Goal: Information Seeking & Learning: Compare options

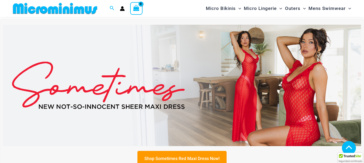
scroll to position [157, 0]
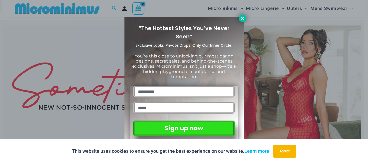
click at [241, 18] on icon at bounding box center [242, 18] width 5 height 5
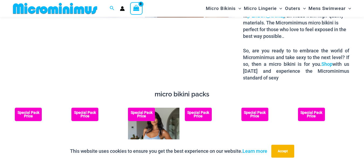
scroll to position [883, 0]
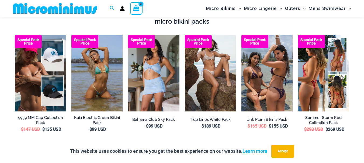
click at [310, 69] on img at bounding box center [323, 73] width 51 height 77
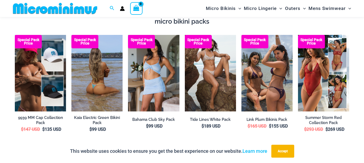
click at [105, 67] on img at bounding box center [96, 73] width 51 height 77
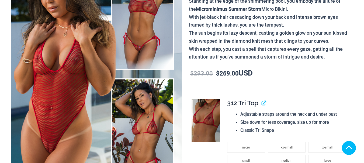
scroll to position [108, 0]
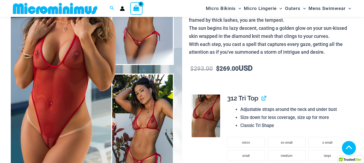
click at [82, 95] on img at bounding box center [96, 69] width 171 height 256
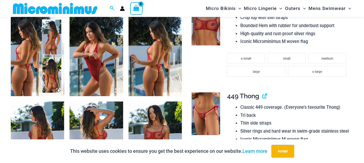
scroll to position [296, 0]
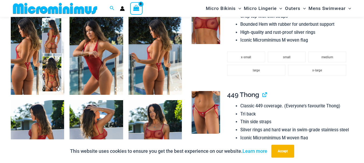
click at [167, 56] on img at bounding box center [154, 55] width 53 height 80
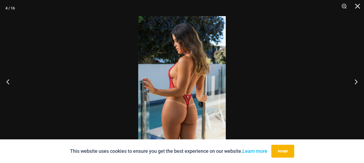
click at [188, 80] on img at bounding box center [181, 81] width 87 height 131
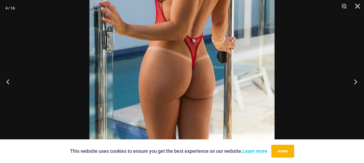
click at [356, 78] on button "Next" at bounding box center [353, 81] width 20 height 27
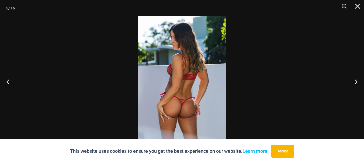
click at [204, 89] on img at bounding box center [181, 81] width 87 height 131
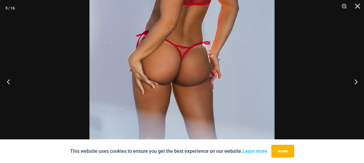
click at [10, 83] on button "Previous" at bounding box center [10, 81] width 20 height 27
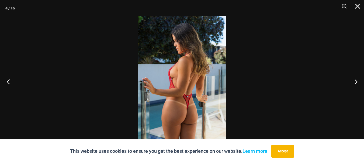
click at [10, 82] on button "Previous" at bounding box center [10, 81] width 20 height 27
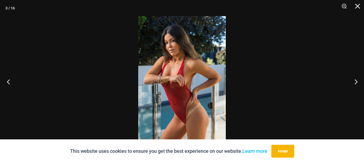
click at [10, 82] on button "Previous" at bounding box center [10, 81] width 20 height 27
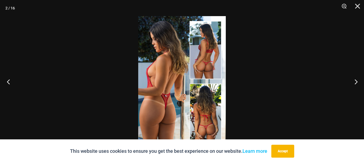
click at [10, 82] on button "Previous" at bounding box center [10, 81] width 20 height 27
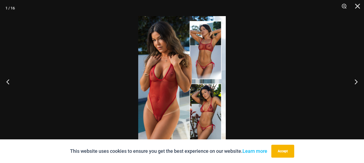
click at [176, 70] on img at bounding box center [181, 81] width 87 height 131
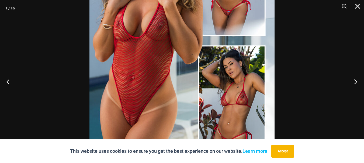
click at [355, 82] on button "Next" at bounding box center [353, 81] width 20 height 27
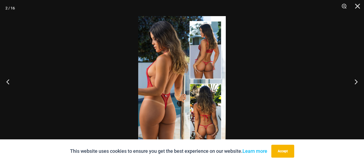
click at [207, 96] on img at bounding box center [181, 81] width 87 height 131
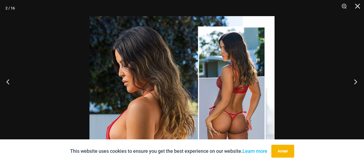
click at [353, 84] on button "Next" at bounding box center [353, 81] width 20 height 27
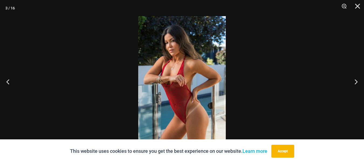
click at [186, 123] on img at bounding box center [181, 81] width 87 height 131
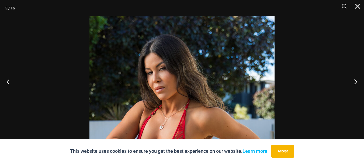
click at [353, 86] on button "Next" at bounding box center [353, 81] width 20 height 27
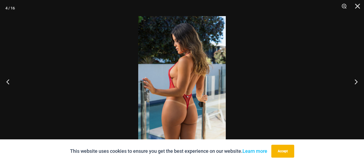
click at [194, 123] on img at bounding box center [181, 81] width 87 height 131
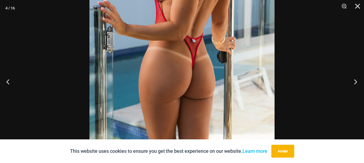
click at [355, 83] on button "Next" at bounding box center [353, 81] width 20 height 27
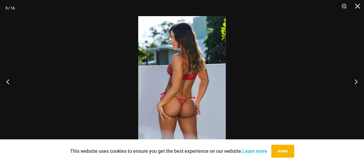
click at [187, 116] on img at bounding box center [181, 81] width 87 height 131
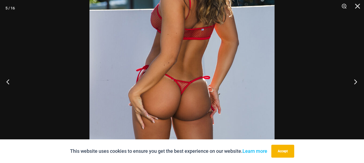
click at [353, 81] on button "Next" at bounding box center [353, 81] width 20 height 27
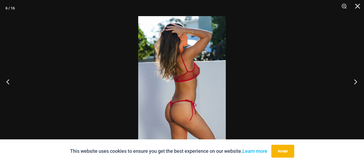
click at [353, 82] on button "Next" at bounding box center [353, 81] width 20 height 27
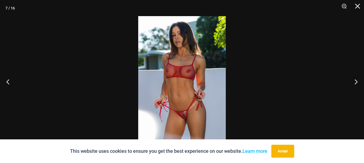
click at [198, 125] on img at bounding box center [181, 81] width 87 height 131
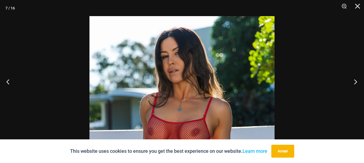
click at [358, 81] on button "Next" at bounding box center [353, 81] width 20 height 27
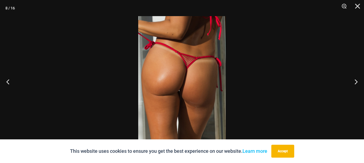
click at [175, 74] on img at bounding box center [181, 81] width 87 height 131
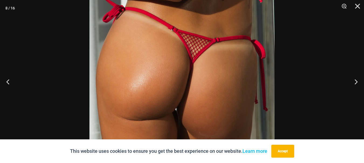
click at [237, 86] on img at bounding box center [181, 90] width 185 height 277
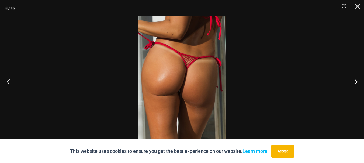
click at [13, 79] on button "Previous" at bounding box center [10, 81] width 20 height 27
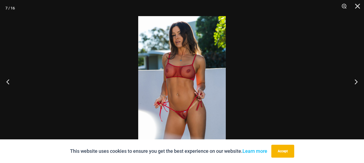
click at [182, 29] on img at bounding box center [181, 81] width 87 height 131
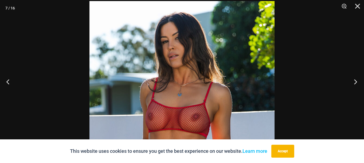
click at [357, 82] on button "Next" at bounding box center [353, 81] width 20 height 27
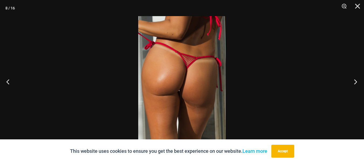
click at [357, 82] on button "Next" at bounding box center [353, 81] width 20 height 27
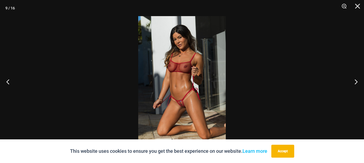
click at [197, 109] on img at bounding box center [181, 81] width 87 height 131
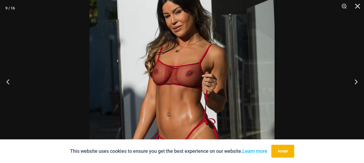
click at [220, 94] on img at bounding box center [181, 105] width 185 height 277
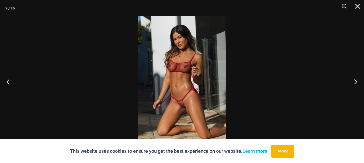
click at [355, 85] on button "Next" at bounding box center [353, 81] width 20 height 27
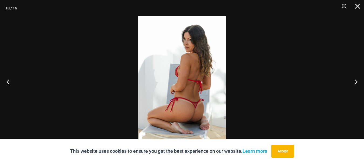
click at [192, 131] on img at bounding box center [181, 81] width 87 height 131
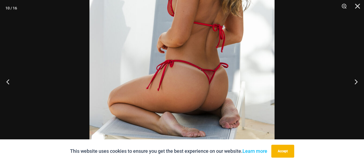
click at [204, 122] on img at bounding box center [181, 26] width 185 height 277
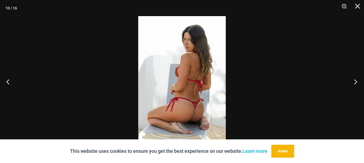
click at [358, 82] on button "Next" at bounding box center [353, 81] width 20 height 27
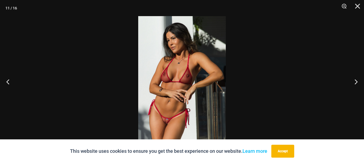
click at [157, 129] on img at bounding box center [181, 81] width 87 height 131
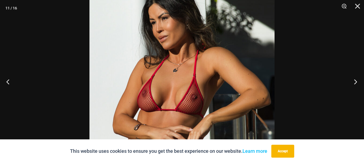
click at [353, 79] on button "Next" at bounding box center [353, 81] width 20 height 27
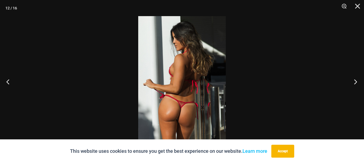
click at [357, 83] on button "Next" at bounding box center [353, 81] width 20 height 27
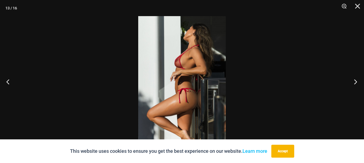
click at [356, 83] on button "Next" at bounding box center [353, 81] width 20 height 27
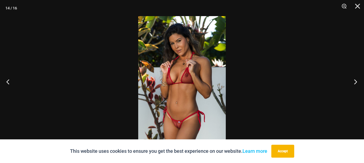
click at [356, 83] on button "Next" at bounding box center [353, 81] width 20 height 27
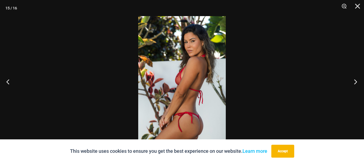
click at [355, 84] on button "Next" at bounding box center [353, 81] width 20 height 27
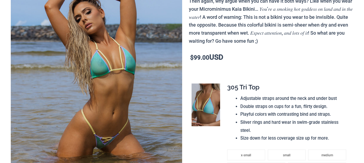
click at [117, 63] on img at bounding box center [96, 74] width 171 height 256
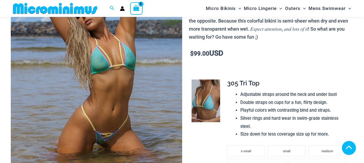
scroll to position [210, 0]
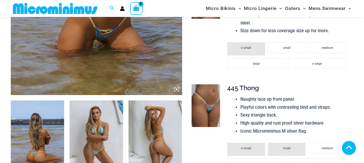
click at [47, 101] on img at bounding box center [37, 141] width 53 height 80
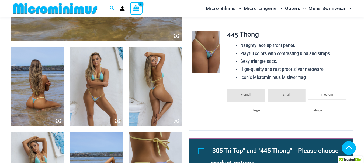
click at [58, 120] on icon at bounding box center [58, 121] width 5 height 5
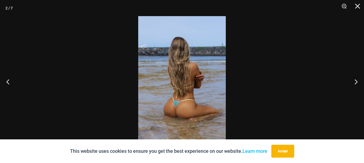
click at [176, 113] on img at bounding box center [181, 81] width 87 height 131
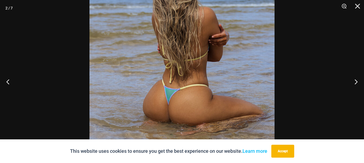
click at [201, 106] on img at bounding box center [181, 47] width 185 height 277
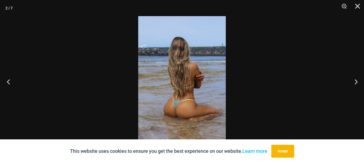
click at [6, 84] on button "Previous" at bounding box center [10, 81] width 20 height 27
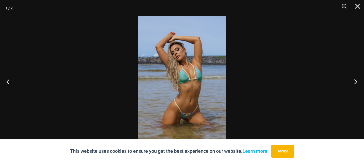
click at [358, 84] on button "Next" at bounding box center [353, 81] width 20 height 27
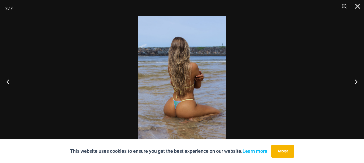
click at [196, 117] on img at bounding box center [181, 81] width 87 height 131
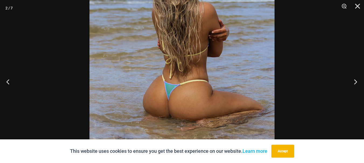
click at [354, 80] on button "Next" at bounding box center [353, 81] width 20 height 27
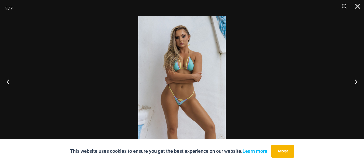
click at [190, 38] on img at bounding box center [181, 81] width 87 height 131
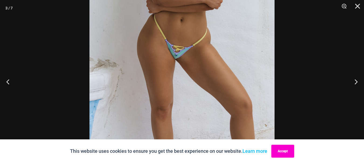
click at [277, 147] on button "Accept" at bounding box center [282, 151] width 23 height 13
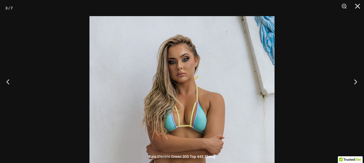
click at [356, 80] on button "Next" at bounding box center [353, 81] width 20 height 27
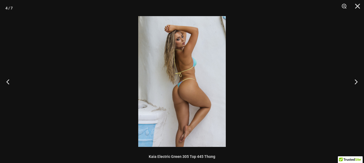
click at [188, 133] on img at bounding box center [181, 81] width 87 height 131
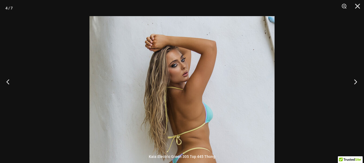
click at [353, 82] on button "Next" at bounding box center [353, 81] width 20 height 27
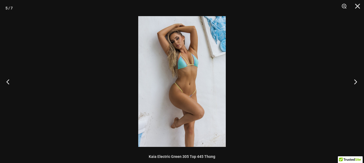
click at [351, 84] on button "Next" at bounding box center [353, 81] width 20 height 27
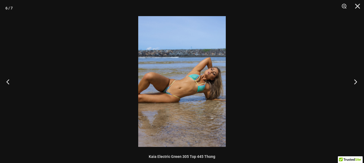
click at [351, 84] on button "Next" at bounding box center [353, 81] width 20 height 27
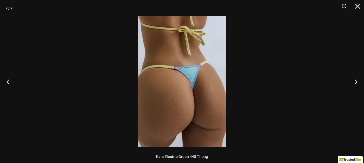
click at [194, 119] on img at bounding box center [181, 81] width 87 height 131
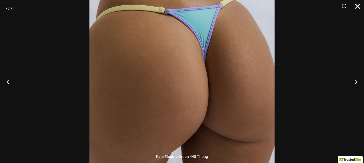
click at [359, 9] on button "Close" at bounding box center [354, 8] width 13 height 16
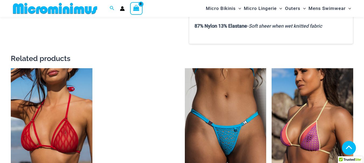
scroll to position [668, 0]
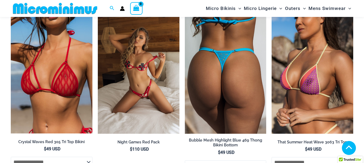
click at [239, 72] on img at bounding box center [226, 73] width 82 height 122
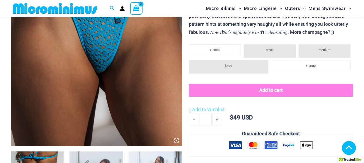
scroll to position [157, 0]
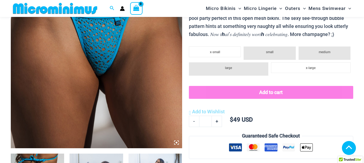
click at [119, 75] on img at bounding box center [96, 20] width 171 height 256
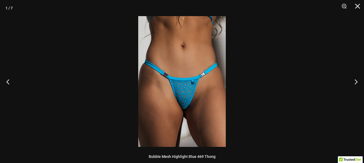
click at [181, 101] on img at bounding box center [181, 81] width 87 height 131
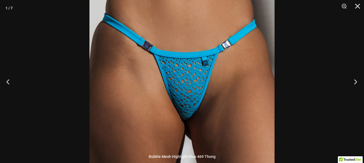
click at [353, 82] on button "Next" at bounding box center [353, 81] width 20 height 27
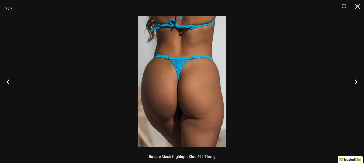
click at [198, 93] on img at bounding box center [181, 81] width 87 height 131
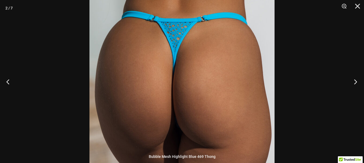
click at [351, 85] on button "Next" at bounding box center [353, 81] width 20 height 27
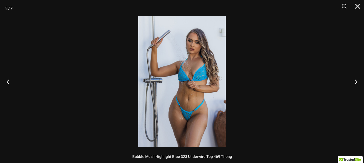
click at [197, 116] on img at bounding box center [181, 81] width 87 height 131
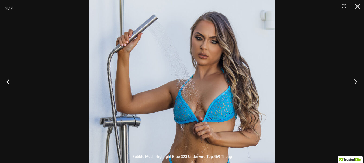
click at [353, 82] on button "Next" at bounding box center [353, 81] width 20 height 27
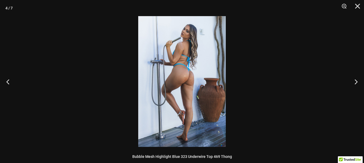
click at [193, 78] on img at bounding box center [181, 81] width 87 height 131
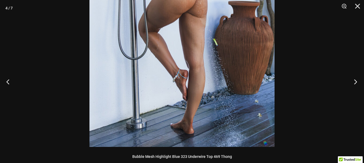
click at [362, 79] on button "Next" at bounding box center [353, 81] width 20 height 27
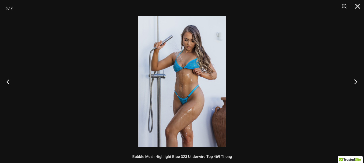
click at [356, 82] on button "Next" at bounding box center [353, 81] width 20 height 27
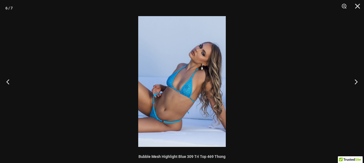
click at [205, 46] on img at bounding box center [181, 81] width 87 height 131
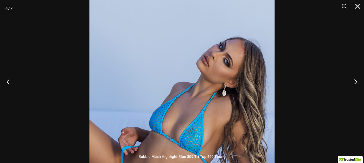
click at [347, 82] on button "Next" at bounding box center [353, 81] width 20 height 27
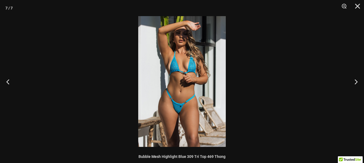
click at [178, 115] on img at bounding box center [181, 81] width 87 height 131
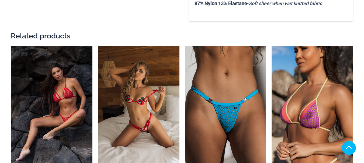
scroll to position [604, 0]
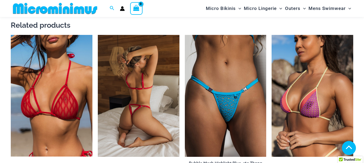
click at [140, 89] on img at bounding box center [139, 96] width 82 height 122
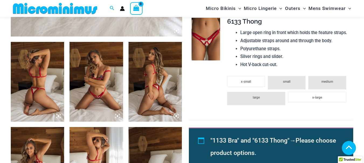
scroll to position [266, 0]
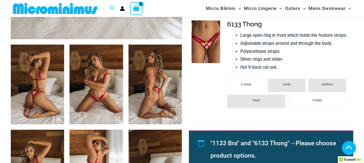
click at [176, 33] on icon at bounding box center [176, 34] width 2 height 2
click at [175, 36] on icon at bounding box center [176, 33] width 5 height 5
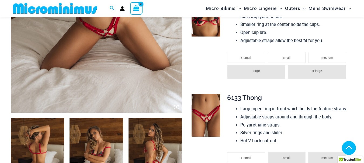
scroll to position [186, 0]
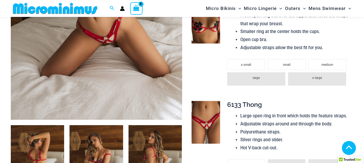
click at [178, 115] on icon at bounding box center [177, 115] width 1 height 1
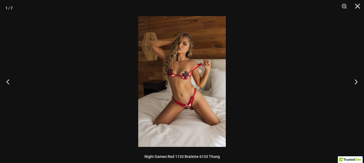
click at [195, 110] on img at bounding box center [181, 81] width 87 height 131
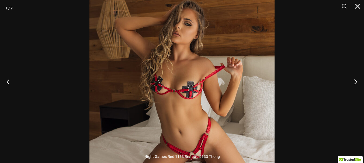
click at [358, 85] on button "Next" at bounding box center [353, 81] width 20 height 27
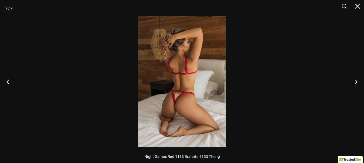
click at [172, 129] on img at bounding box center [181, 81] width 87 height 131
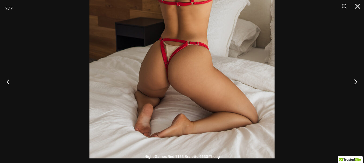
click at [354, 85] on button "Next" at bounding box center [353, 81] width 20 height 27
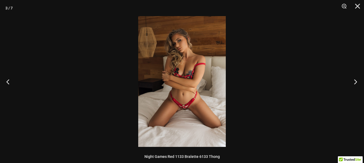
click at [353, 85] on button "Next" at bounding box center [353, 81] width 20 height 27
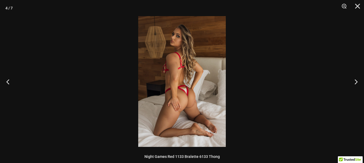
click at [206, 131] on img at bounding box center [181, 81] width 87 height 131
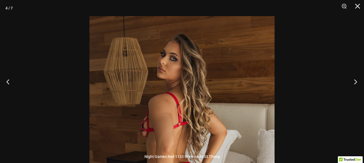
click at [358, 83] on button "Next" at bounding box center [353, 81] width 20 height 27
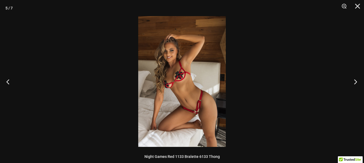
click at [356, 85] on button "Next" at bounding box center [353, 81] width 20 height 27
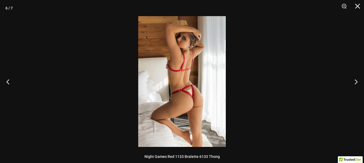
click at [193, 106] on img at bounding box center [181, 81] width 87 height 131
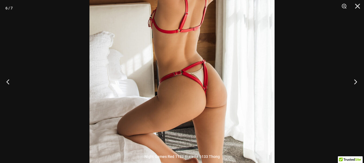
click at [359, 85] on button "Next" at bounding box center [353, 81] width 20 height 27
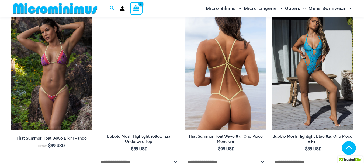
scroll to position [839, 0]
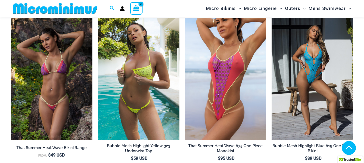
click at [161, 75] on img at bounding box center [139, 79] width 82 height 122
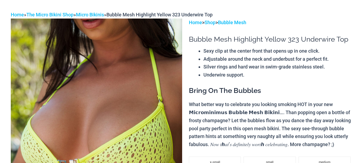
scroll to position [54, 0]
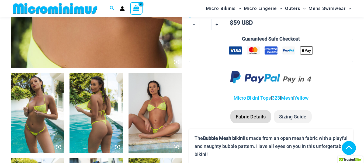
click at [176, 62] on icon at bounding box center [176, 62] width 2 height 2
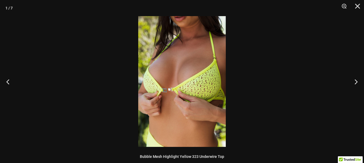
click at [178, 20] on img at bounding box center [181, 81] width 87 height 131
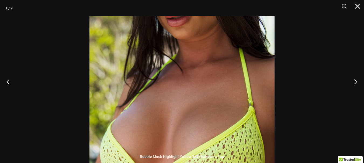
click at [355, 82] on button "Next" at bounding box center [353, 81] width 20 height 27
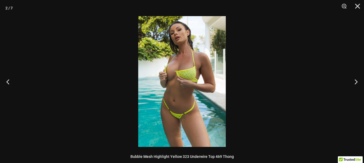
click at [181, 36] on img at bounding box center [181, 81] width 87 height 131
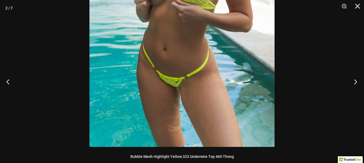
click at [355, 85] on button "Next" at bounding box center [353, 81] width 20 height 27
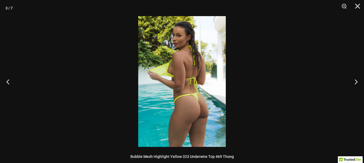
click at [202, 101] on img at bounding box center [181, 81] width 87 height 131
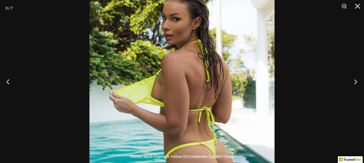
click at [352, 82] on button "Next" at bounding box center [353, 81] width 20 height 27
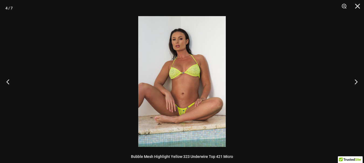
click at [189, 117] on img at bounding box center [181, 81] width 87 height 131
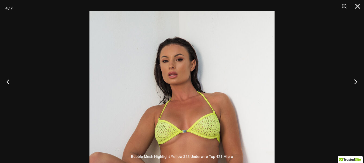
click at [353, 82] on button "Next" at bounding box center [353, 81] width 20 height 27
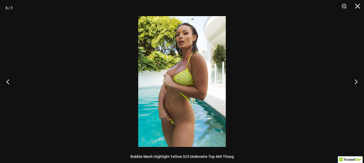
click at [180, 112] on img at bounding box center [181, 81] width 87 height 131
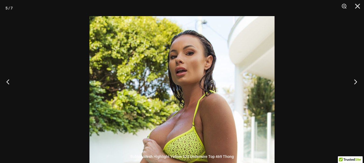
click at [355, 84] on button "Next" at bounding box center [353, 81] width 20 height 27
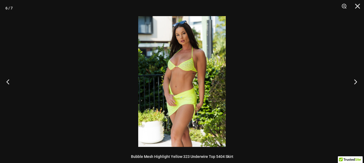
click at [355, 84] on button "Next" at bounding box center [353, 81] width 20 height 27
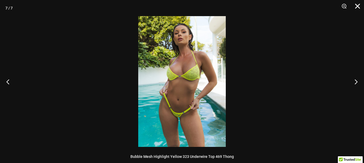
click at [357, 5] on button "Close" at bounding box center [354, 8] width 13 height 16
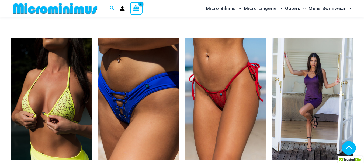
scroll to position [1153, 0]
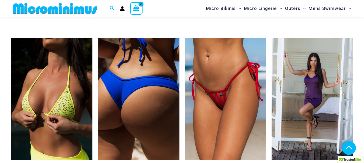
click at [154, 80] on img at bounding box center [139, 99] width 82 height 122
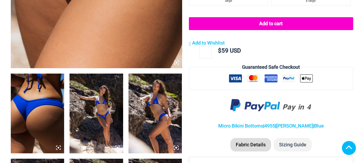
scroll to position [242, 0]
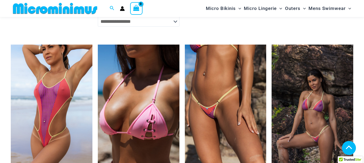
scroll to position [836, 0]
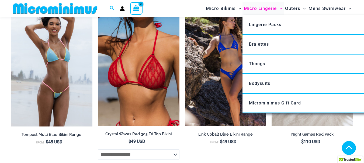
click at [272, 9] on span "Micro Lingerie" at bounding box center [260, 9] width 33 height 14
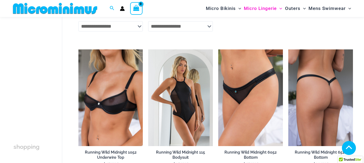
scroll to position [511, 0]
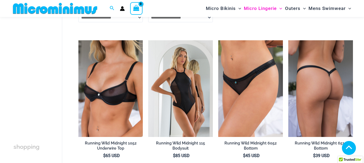
click at [326, 70] on img at bounding box center [320, 88] width 65 height 97
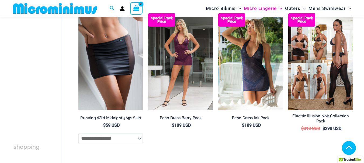
scroll to position [673, 0]
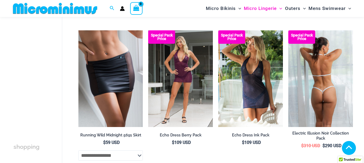
click at [339, 85] on img at bounding box center [320, 78] width 65 height 97
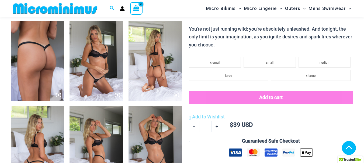
scroll to position [323, 0]
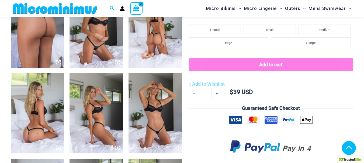
click at [40, 51] on img at bounding box center [37, 28] width 53 height 80
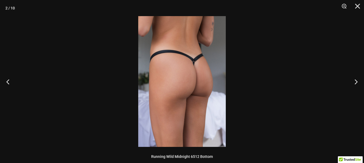
click at [189, 76] on img at bounding box center [181, 81] width 87 height 131
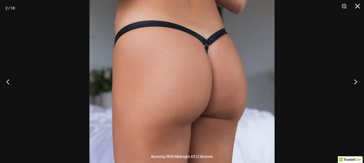
click at [350, 81] on button "Next" at bounding box center [353, 81] width 20 height 27
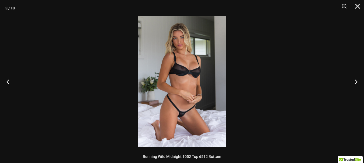
click at [186, 28] on img at bounding box center [181, 81] width 87 height 131
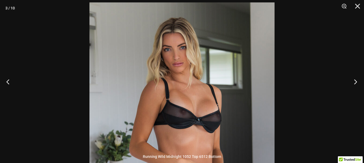
click at [353, 82] on button "Next" at bounding box center [353, 81] width 20 height 27
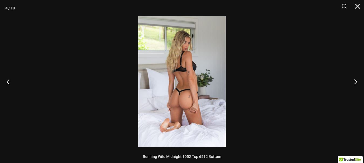
click at [353, 81] on button "Next" at bounding box center [353, 81] width 20 height 27
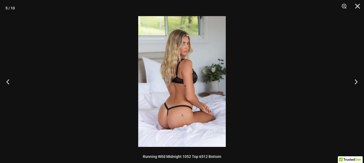
click at [174, 104] on img at bounding box center [181, 81] width 87 height 131
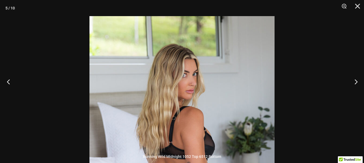
click at [11, 79] on button "Previous" at bounding box center [10, 81] width 20 height 27
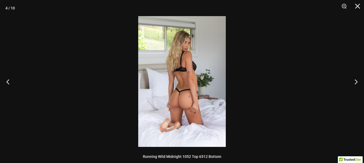
click at [177, 100] on img at bounding box center [181, 81] width 87 height 131
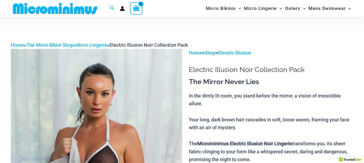
scroll to position [49, 0]
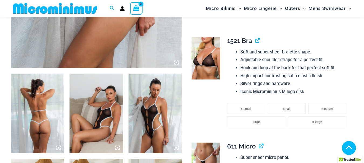
click at [178, 63] on icon at bounding box center [176, 62] width 5 height 5
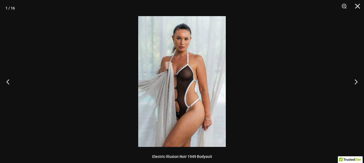
click at [183, 41] on img at bounding box center [181, 81] width 87 height 131
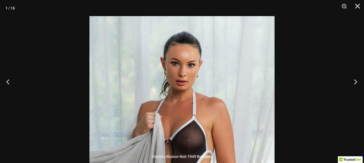
click at [360, 83] on button "Next" at bounding box center [353, 81] width 20 height 27
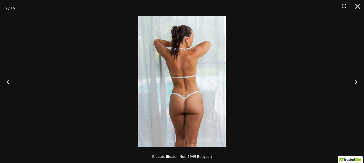
click at [192, 100] on img at bounding box center [181, 81] width 87 height 131
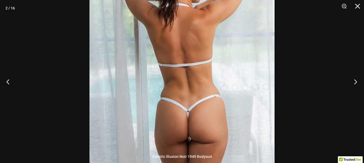
click at [360, 84] on button "Next" at bounding box center [353, 81] width 20 height 27
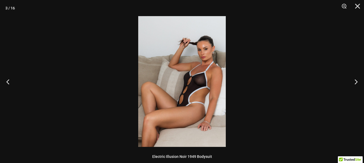
click at [219, 48] on img at bounding box center [181, 81] width 87 height 131
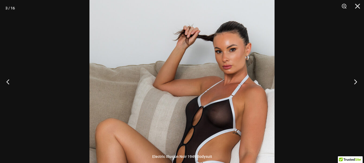
click at [357, 80] on button "Next" at bounding box center [353, 81] width 20 height 27
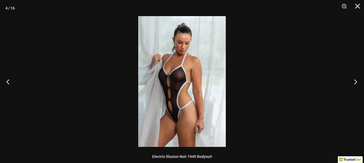
click at [354, 78] on button "Next" at bounding box center [353, 81] width 20 height 27
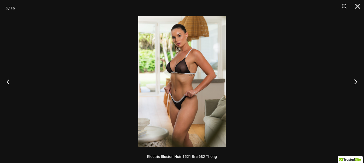
click at [354, 78] on button "Next" at bounding box center [353, 81] width 20 height 27
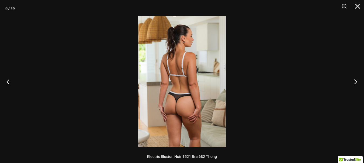
click at [354, 77] on button "Next" at bounding box center [353, 81] width 20 height 27
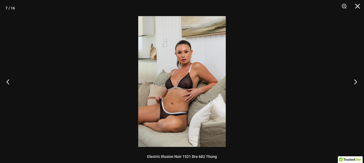
click at [354, 77] on button "Next" at bounding box center [353, 81] width 20 height 27
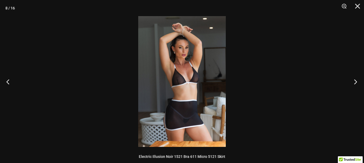
click at [354, 77] on button "Next" at bounding box center [353, 81] width 20 height 27
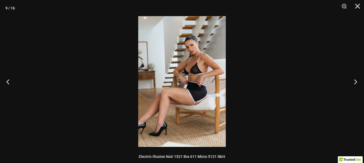
click at [354, 77] on button "Next" at bounding box center [353, 81] width 20 height 27
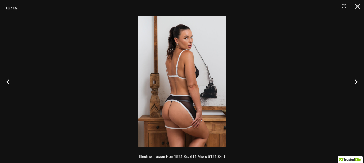
click at [198, 48] on img at bounding box center [181, 81] width 87 height 131
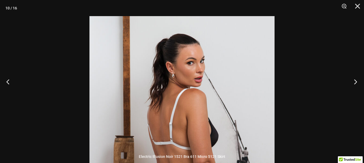
click at [352, 80] on button "Next" at bounding box center [353, 81] width 20 height 27
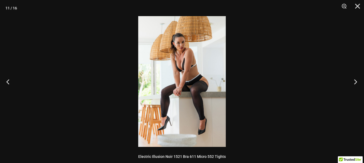
click at [350, 82] on button "Next" at bounding box center [353, 81] width 20 height 27
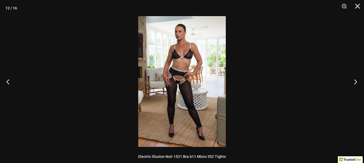
click at [350, 82] on button "Next" at bounding box center [353, 81] width 20 height 27
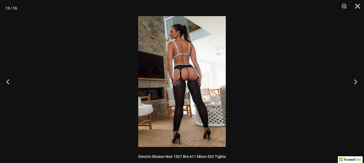
click at [350, 82] on button "Next" at bounding box center [353, 81] width 20 height 27
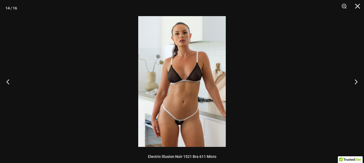
click at [184, 39] on img at bounding box center [181, 81] width 87 height 131
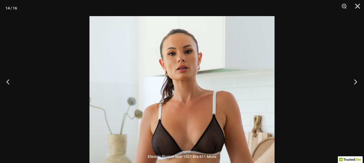
click at [358, 81] on button "Next" at bounding box center [353, 81] width 20 height 27
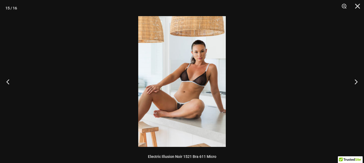
click at [160, 110] on img at bounding box center [181, 81] width 87 height 131
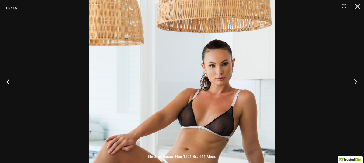
click at [356, 83] on button "Next" at bounding box center [353, 81] width 20 height 27
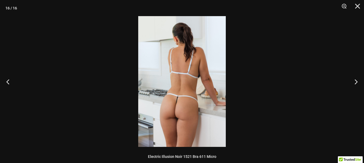
click at [163, 112] on img at bounding box center [181, 81] width 87 height 131
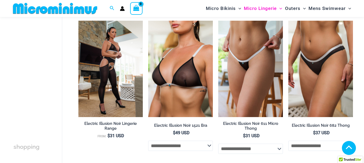
scroll to position [834, 0]
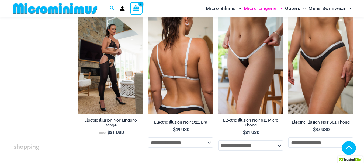
click at [192, 72] on img at bounding box center [180, 65] width 65 height 97
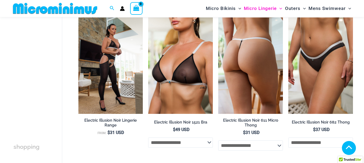
click at [261, 93] on img at bounding box center [250, 65] width 65 height 97
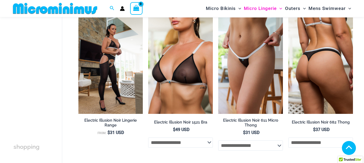
click at [311, 69] on img at bounding box center [320, 65] width 65 height 97
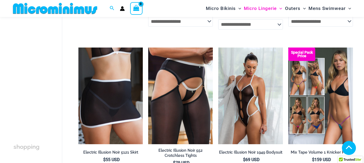
scroll to position [969, 0]
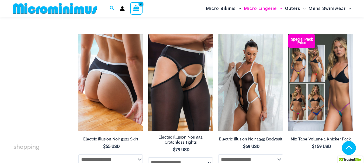
click at [130, 75] on img at bounding box center [110, 82] width 65 height 97
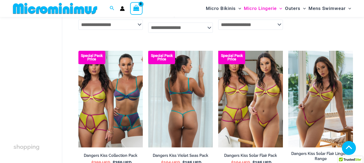
scroll to position [1103, 0]
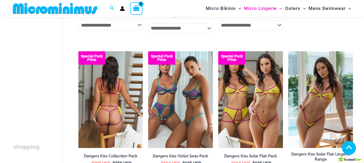
click at [120, 92] on img at bounding box center [110, 99] width 65 height 97
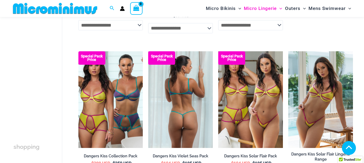
click at [184, 104] on img at bounding box center [180, 99] width 65 height 97
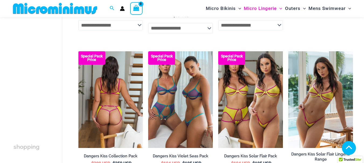
click at [115, 108] on img at bounding box center [110, 99] width 65 height 97
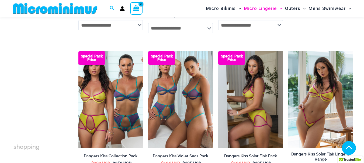
click at [269, 107] on img at bounding box center [250, 99] width 65 height 97
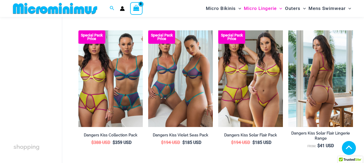
scroll to position [1130, 0]
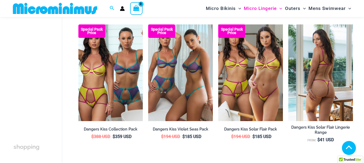
click at [326, 109] on img at bounding box center [320, 72] width 65 height 97
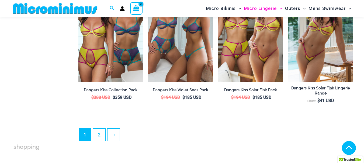
scroll to position [1211, 0]
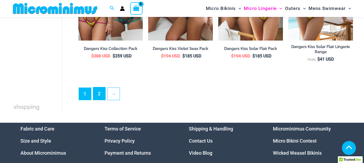
click at [102, 100] on link "2" at bounding box center [99, 93] width 12 height 13
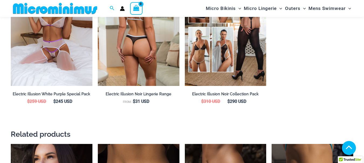
scroll to position [727, 0]
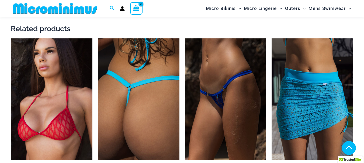
click at [152, 83] on img at bounding box center [139, 99] width 82 height 122
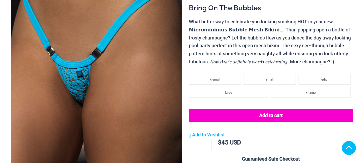
scroll to position [263, 0]
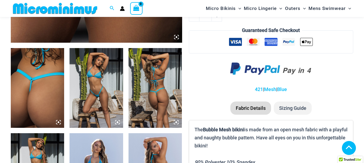
click at [176, 38] on icon at bounding box center [176, 37] width 2 height 2
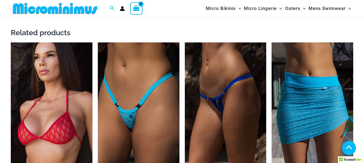
scroll to position [104, 0]
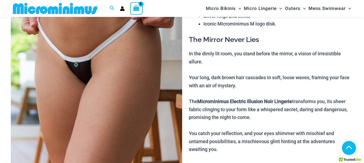
scroll to position [104, 0]
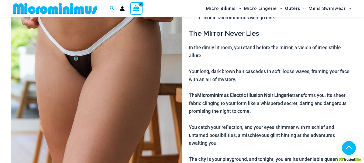
click at [94, 68] on img at bounding box center [96, 73] width 171 height 256
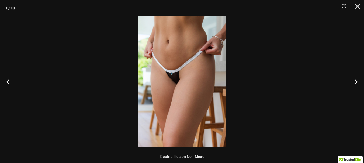
click at [163, 65] on img at bounding box center [181, 81] width 87 height 131
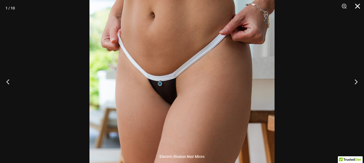
click at [360, 9] on button "Close" at bounding box center [354, 8] width 13 height 16
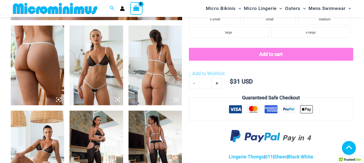
scroll to position [292, 0]
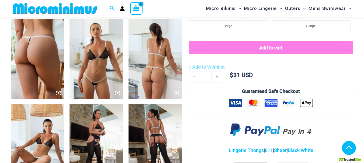
click at [146, 72] on img at bounding box center [154, 59] width 53 height 80
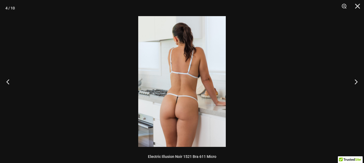
click at [188, 98] on img at bounding box center [181, 81] width 87 height 131
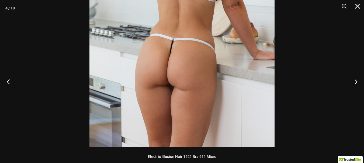
click at [12, 83] on button "Previous" at bounding box center [10, 81] width 20 height 27
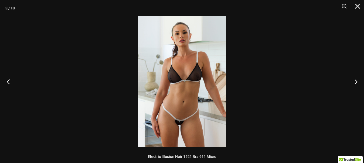
click at [12, 83] on button "Previous" at bounding box center [10, 81] width 20 height 27
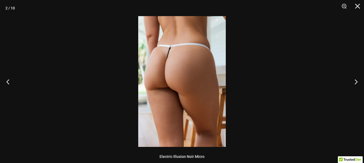
click at [172, 66] on img at bounding box center [181, 81] width 87 height 131
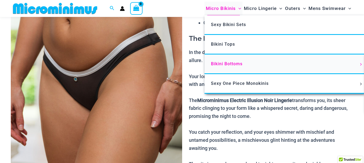
scroll to position [76, 0]
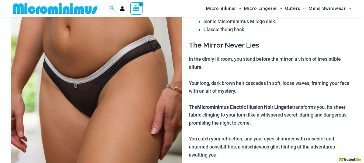
click at [94, 97] on img at bounding box center [96, 101] width 171 height 256
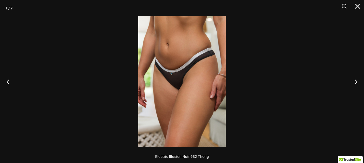
click at [174, 82] on img at bounding box center [181, 81] width 87 height 131
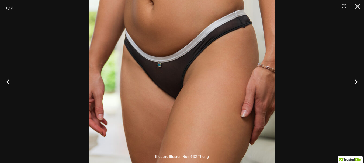
click at [223, 87] on img at bounding box center [181, 81] width 185 height 277
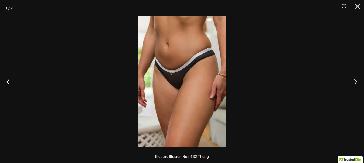
click at [355, 82] on button "Next" at bounding box center [353, 81] width 20 height 27
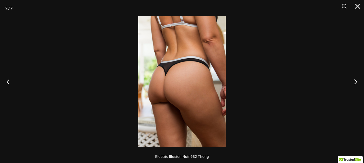
click at [355, 83] on button "Next" at bounding box center [353, 81] width 20 height 27
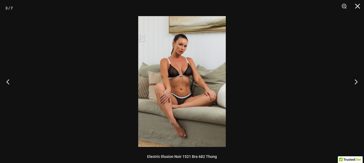
click at [199, 132] on img at bounding box center [181, 81] width 87 height 131
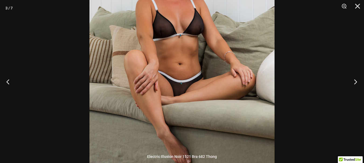
click at [352, 83] on button "Next" at bounding box center [353, 81] width 20 height 27
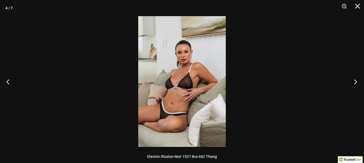
click at [352, 83] on button "Next" at bounding box center [353, 81] width 20 height 27
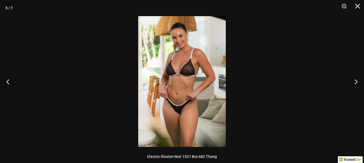
click at [209, 36] on img at bounding box center [181, 81] width 87 height 131
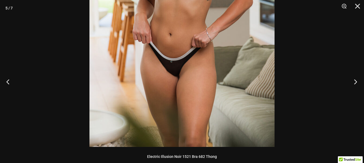
click at [352, 83] on button "Next" at bounding box center [353, 81] width 20 height 27
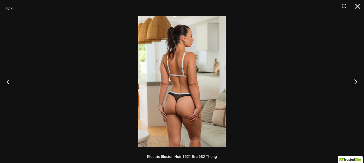
click at [351, 81] on button "Next" at bounding box center [353, 81] width 20 height 27
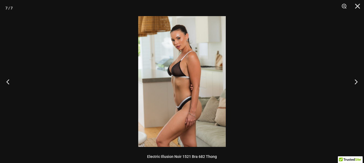
click at [173, 30] on img at bounding box center [181, 81] width 87 height 131
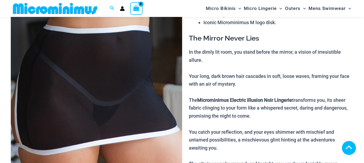
scroll to position [267, 0]
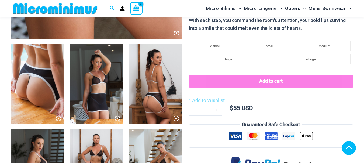
click at [175, 36] on icon at bounding box center [176, 33] width 5 height 5
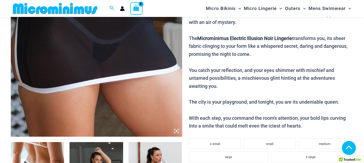
scroll to position [186, 0]
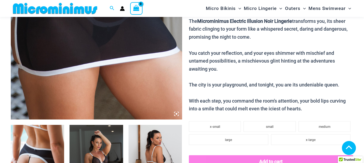
click at [175, 112] on icon at bounding box center [176, 114] width 5 height 5
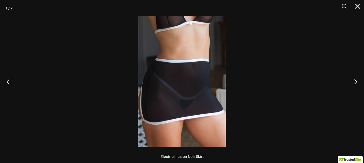
click at [355, 82] on button "Next" at bounding box center [353, 81] width 20 height 27
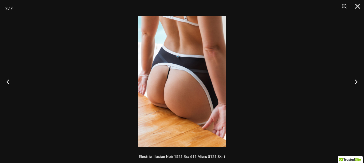
click at [208, 88] on img at bounding box center [181, 81] width 87 height 131
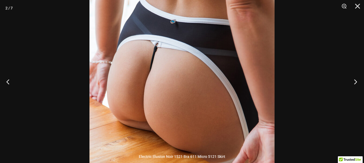
click at [355, 82] on button "Next" at bounding box center [353, 81] width 20 height 27
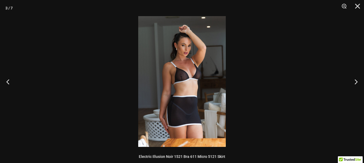
click at [200, 39] on img at bounding box center [181, 81] width 87 height 131
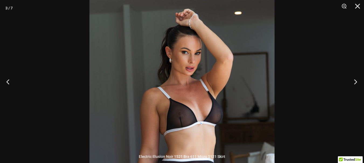
click at [357, 81] on button "Next" at bounding box center [353, 81] width 20 height 27
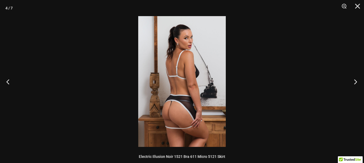
click at [355, 80] on button "Next" at bounding box center [353, 81] width 20 height 27
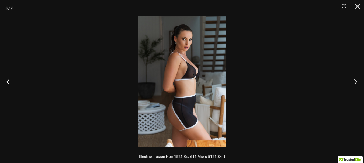
click at [355, 80] on button "Next" at bounding box center [353, 81] width 20 height 27
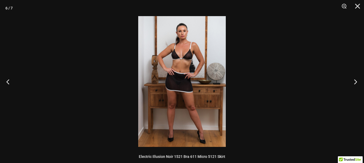
click at [355, 80] on button "Next" at bounding box center [353, 81] width 20 height 27
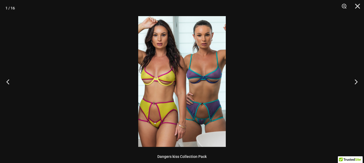
click at [201, 36] on img at bounding box center [181, 81] width 87 height 131
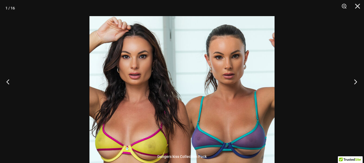
click at [360, 81] on button "Next" at bounding box center [353, 81] width 20 height 27
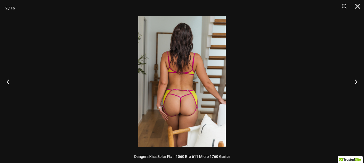
click at [178, 98] on img at bounding box center [181, 81] width 87 height 131
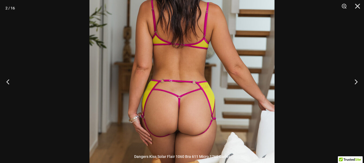
click at [238, 92] on img at bounding box center [181, 63] width 185 height 277
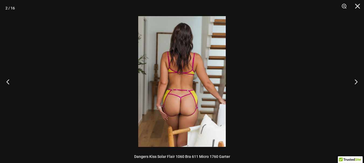
click at [200, 89] on img at bounding box center [181, 81] width 87 height 131
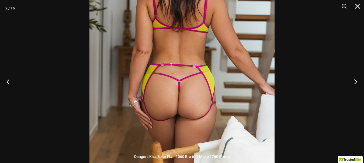
click at [355, 81] on button "Next" at bounding box center [353, 81] width 20 height 27
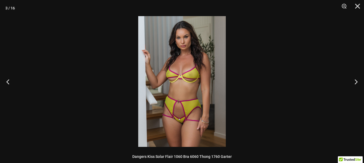
click at [185, 44] on img at bounding box center [181, 81] width 87 height 131
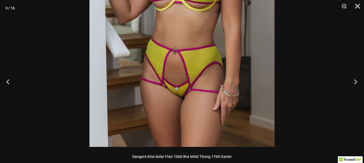
click at [350, 81] on button "Next" at bounding box center [353, 81] width 20 height 27
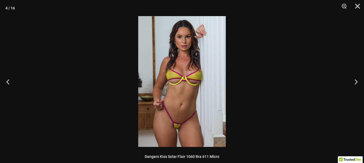
click at [179, 127] on img at bounding box center [181, 81] width 87 height 131
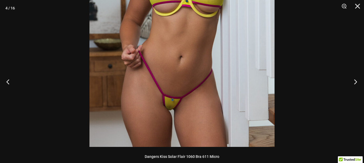
click at [352, 83] on button "Next" at bounding box center [353, 81] width 20 height 27
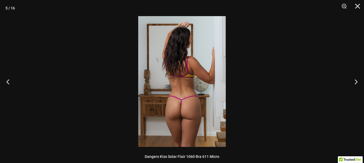
click at [174, 107] on img at bounding box center [181, 81] width 87 height 131
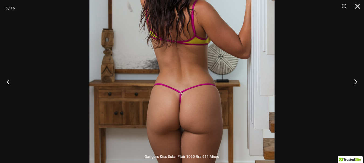
click at [357, 85] on button "Next" at bounding box center [353, 81] width 20 height 27
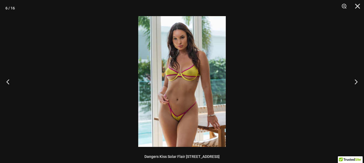
click at [177, 123] on img at bounding box center [181, 81] width 87 height 131
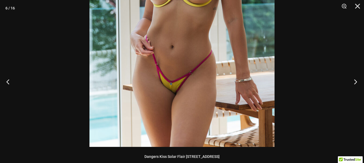
click at [357, 84] on button "Next" at bounding box center [353, 81] width 20 height 27
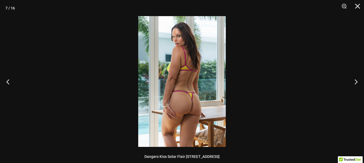
click at [185, 104] on img at bounding box center [181, 81] width 87 height 131
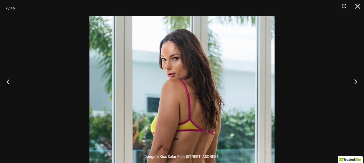
click at [353, 86] on button "Next" at bounding box center [353, 81] width 20 height 27
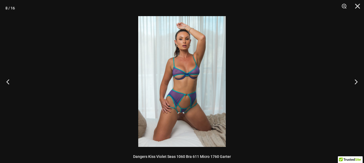
click at [178, 105] on img at bounding box center [181, 81] width 87 height 131
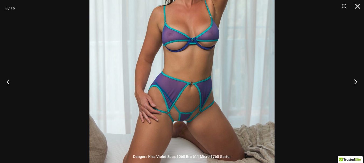
click at [354, 83] on button "Next" at bounding box center [353, 81] width 20 height 27
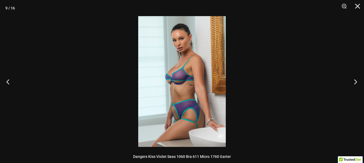
click at [354, 83] on button "Next" at bounding box center [353, 81] width 20 height 27
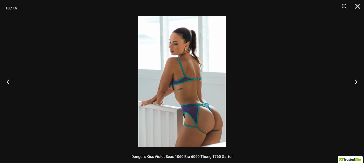
click at [219, 121] on img at bounding box center [181, 81] width 87 height 131
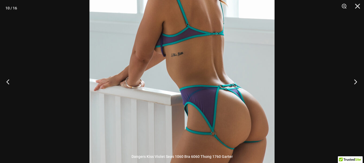
click at [356, 79] on button "Next" at bounding box center [353, 81] width 20 height 27
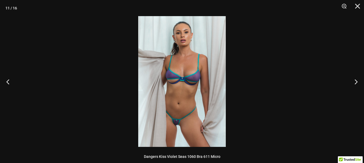
click at [186, 131] on img at bounding box center [181, 81] width 87 height 131
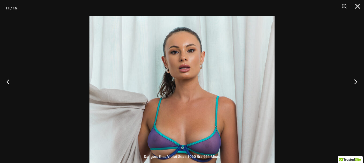
click at [351, 80] on button "Next" at bounding box center [353, 81] width 20 height 27
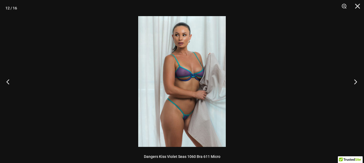
click at [351, 80] on button "Next" at bounding box center [353, 81] width 20 height 27
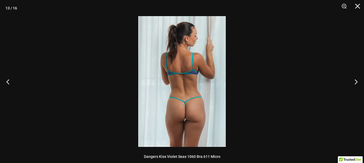
click at [200, 113] on img at bounding box center [181, 81] width 87 height 131
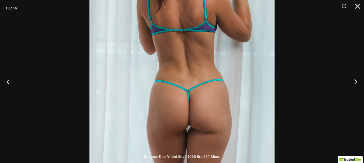
click at [359, 83] on button "Next" at bounding box center [353, 81] width 20 height 27
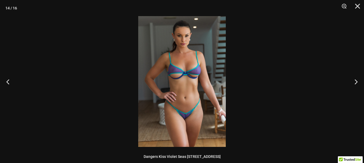
click at [189, 133] on img at bounding box center [181, 81] width 87 height 131
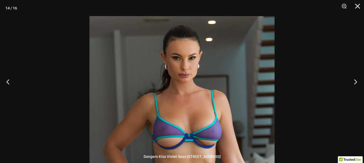
click at [355, 82] on button "Next" at bounding box center [353, 81] width 20 height 27
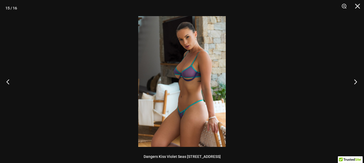
click at [354, 82] on button "Next" at bounding box center [353, 81] width 20 height 27
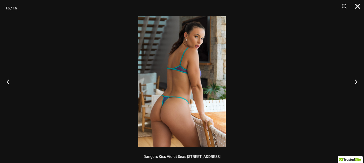
click at [358, 8] on button "Close" at bounding box center [354, 8] width 13 height 16
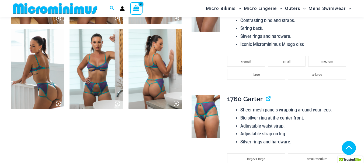
scroll to position [399, 0]
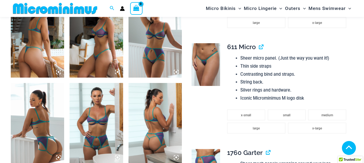
click at [209, 71] on img at bounding box center [205, 64] width 29 height 43
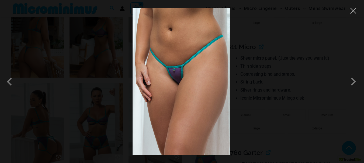
click at [351, 15] on div at bounding box center [182, 81] width 364 height 163
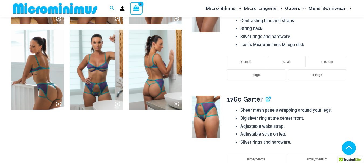
scroll to position [453, 0]
click at [208, 120] on img at bounding box center [205, 117] width 29 height 43
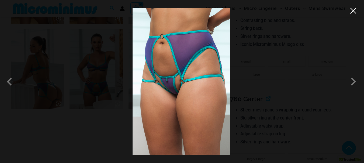
click at [352, 13] on button "Close" at bounding box center [353, 11] width 8 height 8
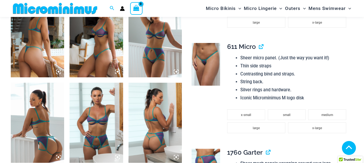
scroll to position [399, 0]
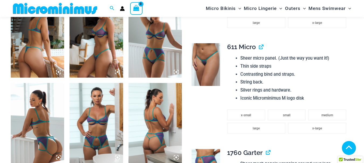
click at [81, 124] on img at bounding box center [95, 123] width 53 height 80
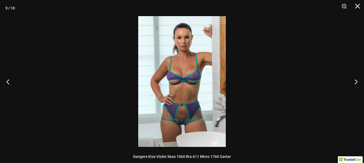
click at [163, 111] on img at bounding box center [181, 81] width 87 height 131
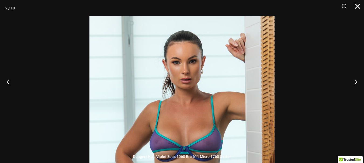
click at [357, 6] on button "Close" at bounding box center [354, 8] width 13 height 16
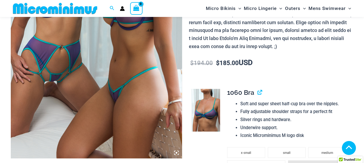
scroll to position [157, 0]
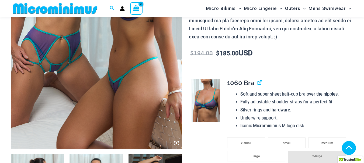
click at [62, 58] on img at bounding box center [96, 20] width 171 height 256
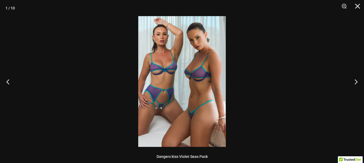
click at [164, 104] on img at bounding box center [181, 81] width 87 height 131
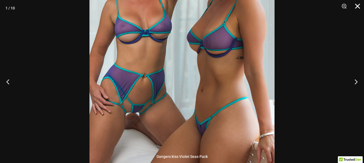
click at [359, 5] on button "Close" at bounding box center [354, 8] width 13 height 16
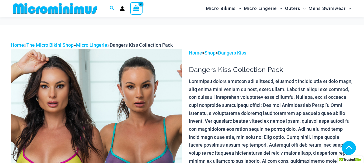
scroll to position [291, 0]
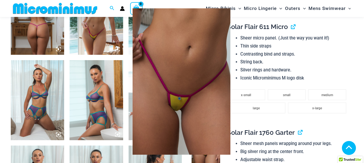
scroll to position [506, 0]
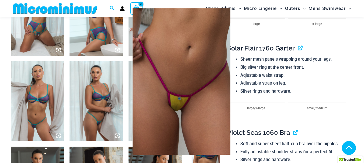
click at [207, 50] on img at bounding box center [181, 81] width 112 height 156
click at [251, 55] on div at bounding box center [182, 81] width 364 height 163
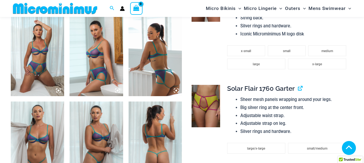
scroll to position [479, 0]
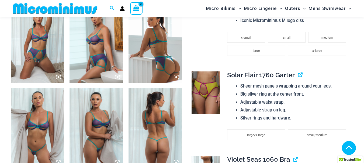
click at [204, 94] on img at bounding box center [205, 93] width 29 height 43
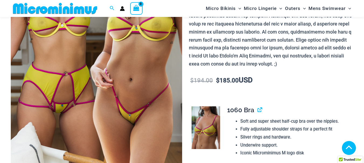
scroll to position [264, 0]
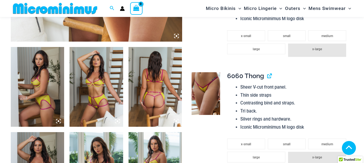
click at [206, 91] on img at bounding box center [205, 93] width 29 height 43
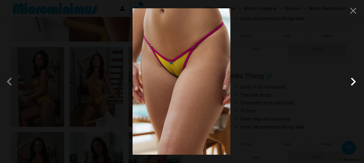
click at [355, 85] on span at bounding box center [353, 82] width 16 height 16
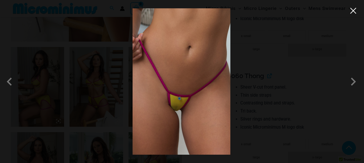
click at [355, 14] on button "Close" at bounding box center [353, 11] width 8 height 8
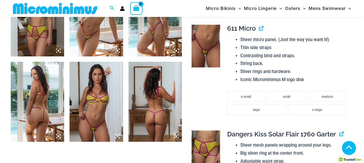
scroll to position [425, 0]
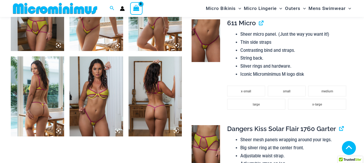
click at [151, 101] on img at bounding box center [154, 97] width 53 height 80
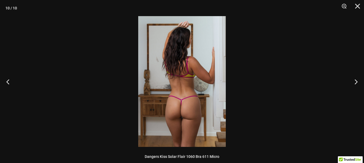
click at [179, 111] on img at bounding box center [181, 81] width 87 height 131
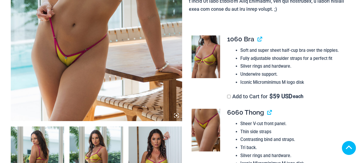
scroll to position [215, 0]
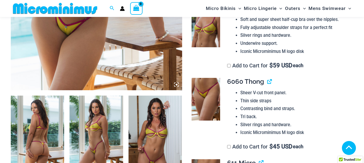
click at [212, 47] on link at bounding box center [205, 26] width 29 height 43
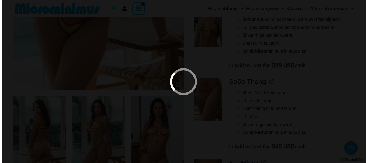
scroll to position [132, 0]
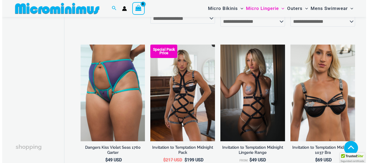
scroll to position [321, 0]
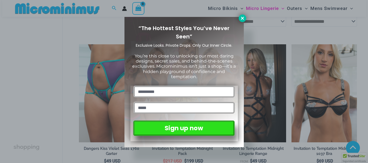
click at [241, 16] on icon at bounding box center [242, 18] width 5 height 5
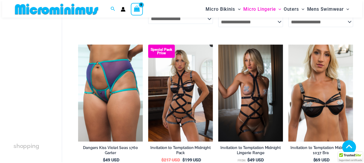
scroll to position [318, 0]
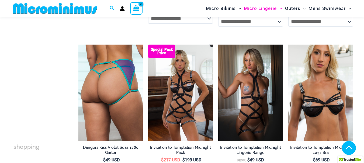
click at [134, 86] on img at bounding box center [110, 93] width 65 height 97
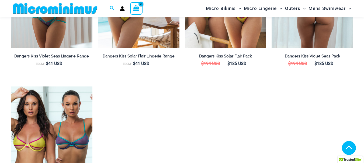
scroll to position [506, 0]
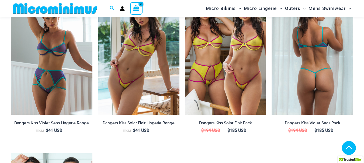
click at [328, 59] on img at bounding box center [312, 54] width 82 height 122
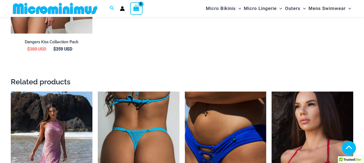
scroll to position [829, 0]
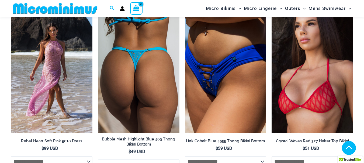
click at [128, 68] on img at bounding box center [139, 72] width 82 height 122
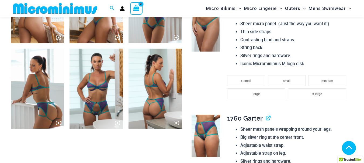
scroll to position [480, 0]
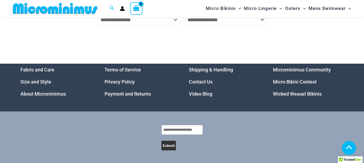
scroll to position [1703, 0]
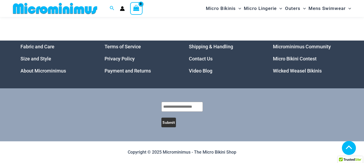
click at [311, 45] on link "Microminimus Community" at bounding box center [302, 47] width 58 height 6
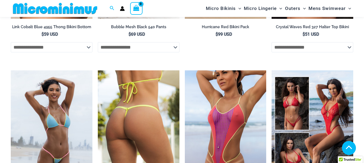
scroll to position [1515, 0]
